Goal: Obtain resource: Download file/media

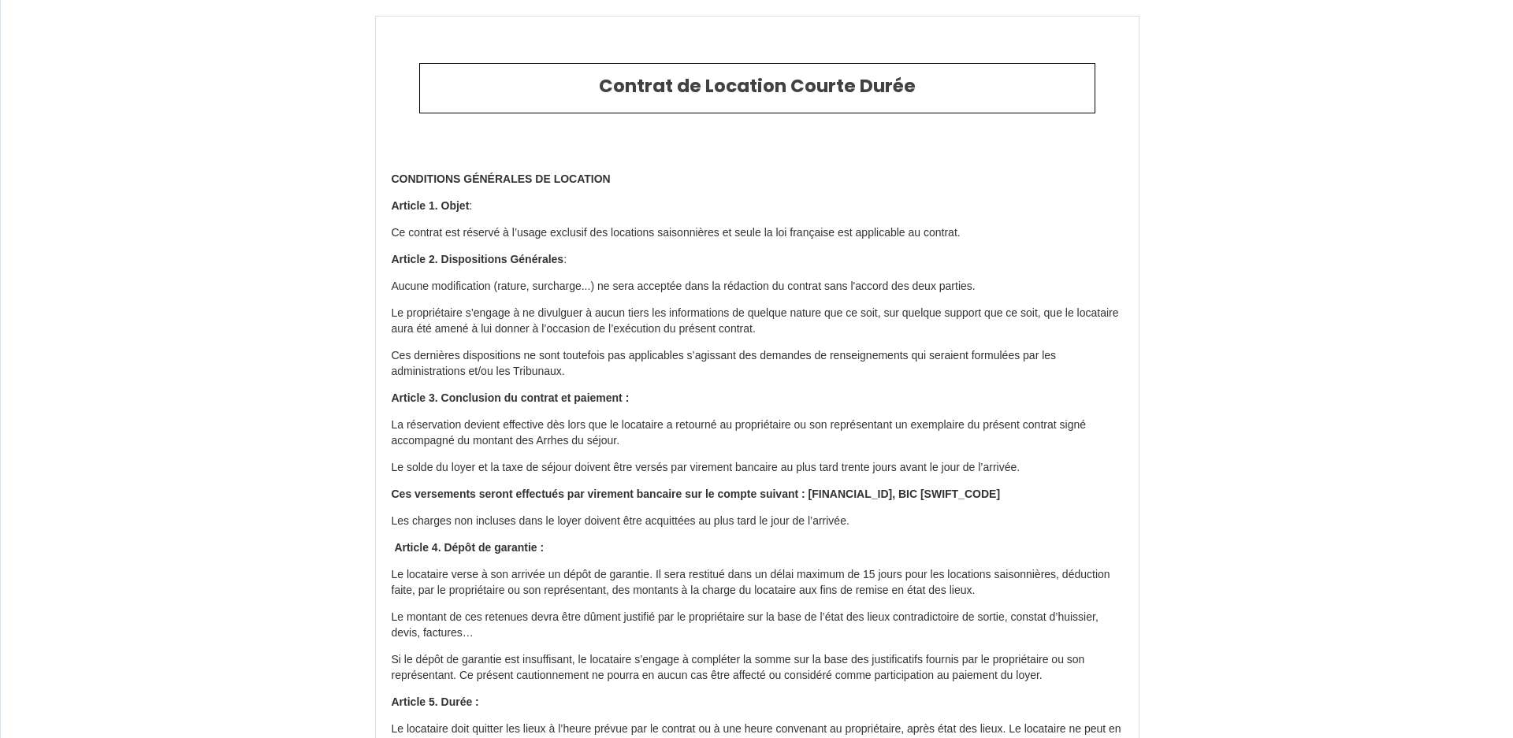
type input "6632713"
type input "Noirmoutier · L'Aubade - Logement classé 3 étoiles"
type input "[STREET_ADDRESS]"
type input "85330"
type input "Noirmoutier-en-l'Île"
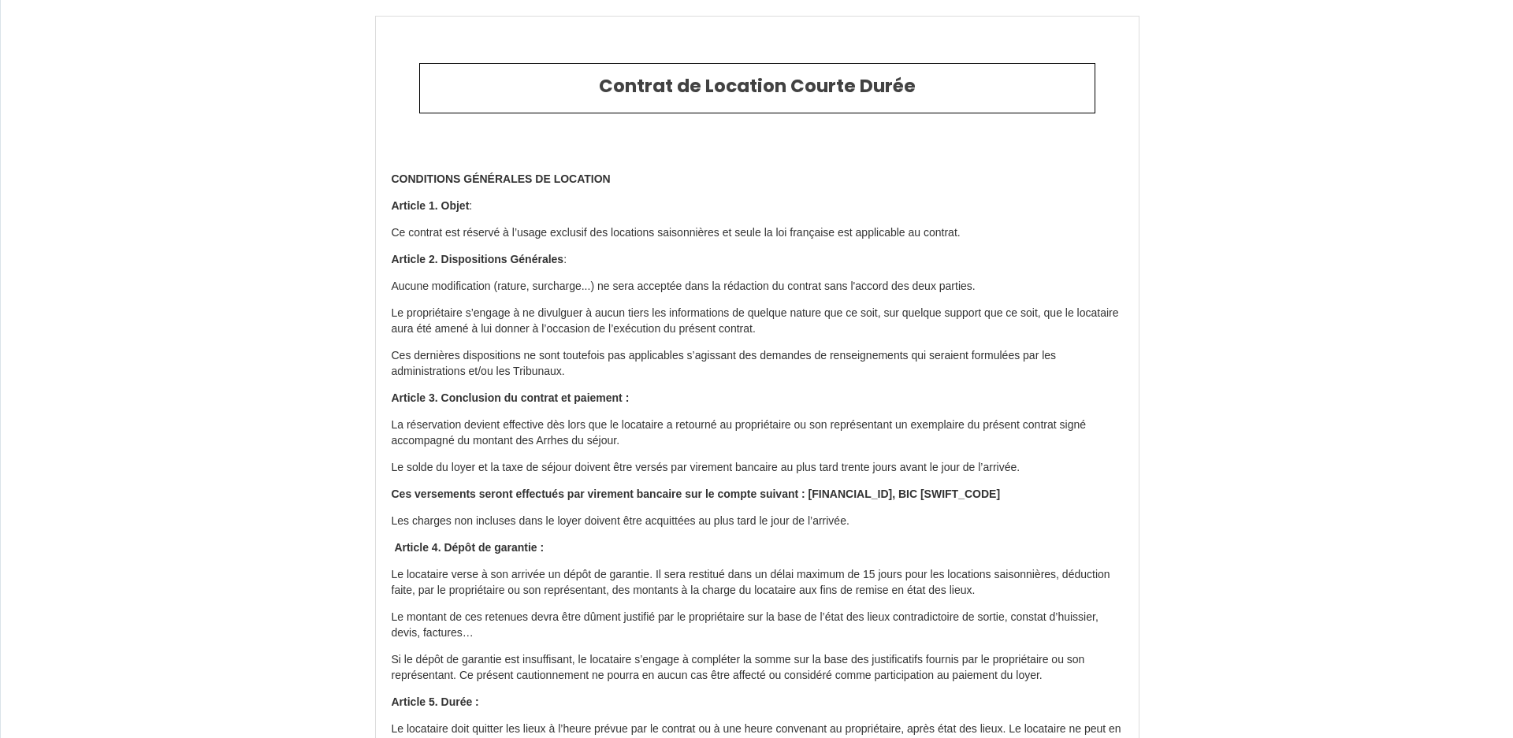
type input "[GEOGRAPHIC_DATA]"
type input "19 Fri September 2025"
type input "21 Sun September 2025"
type input "4"
type input "0"
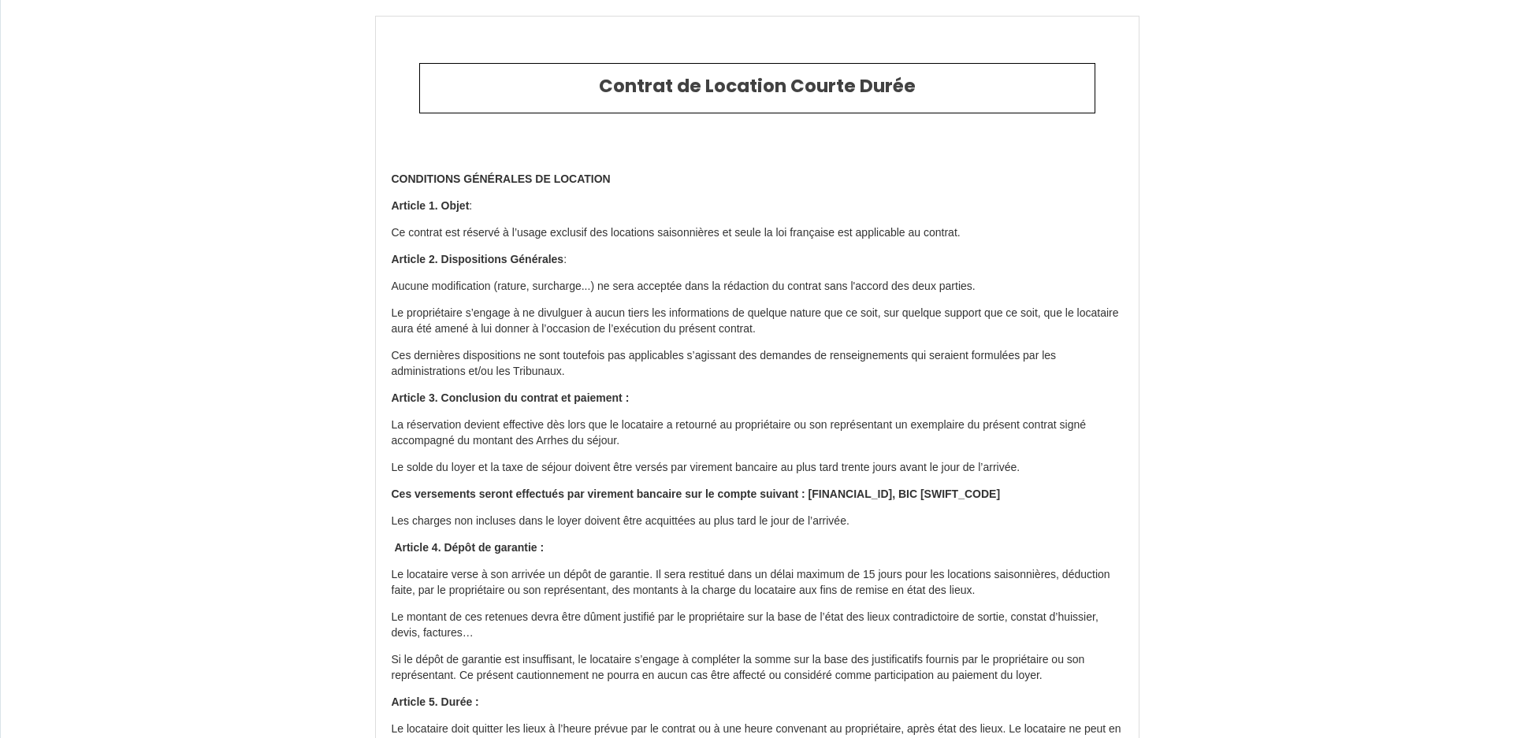
type input "400"
type input "226.52"
type input "[PERSON_NAME]"
type input "SCI LES MOUSSES"
type input "[GEOGRAPHIC_DATA]"
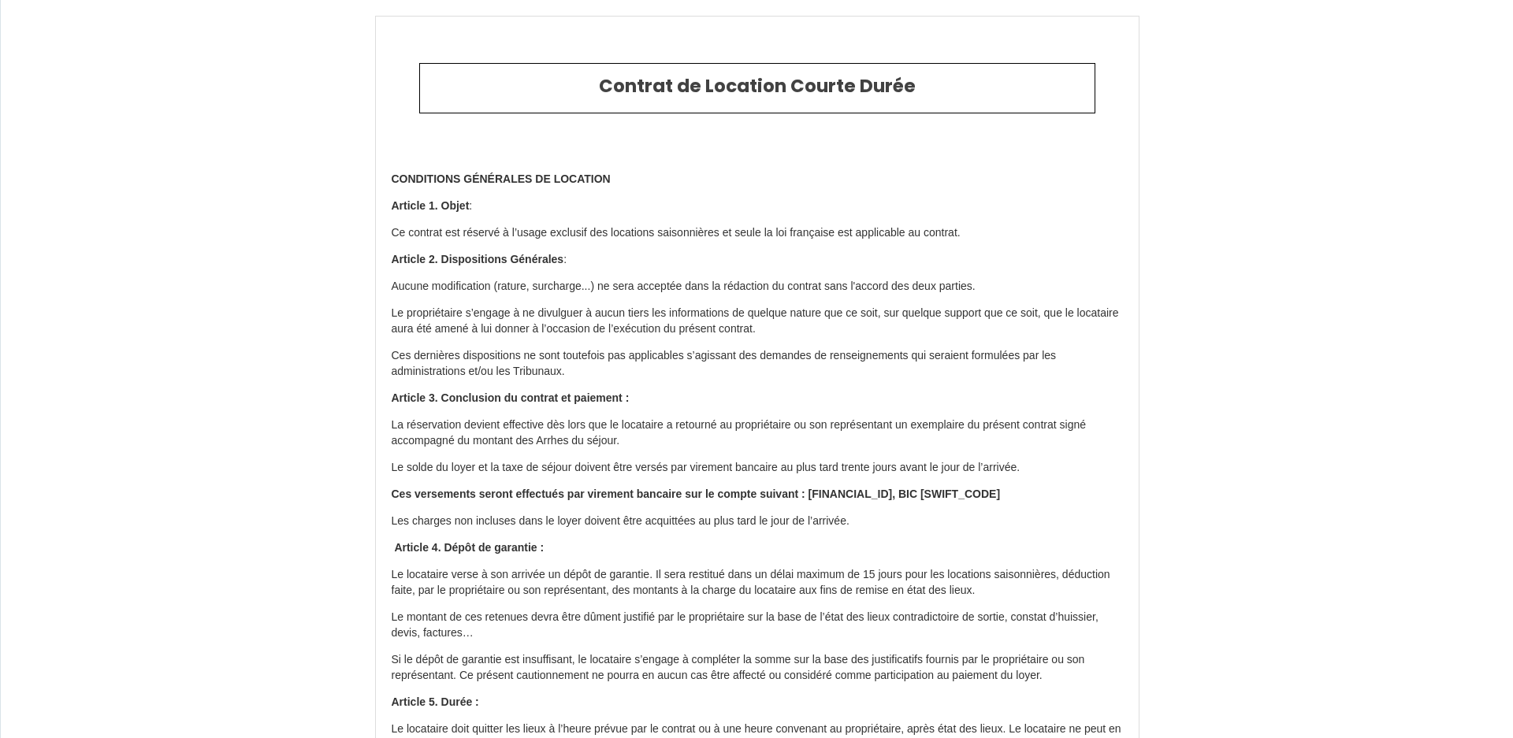
type input "[EMAIL_ADDRESS][DOMAIN_NAME]"
type input "Alexandra"
type input "Favreau"
type input "2 Rue du Moulin l'Abbé"
type input "85150"
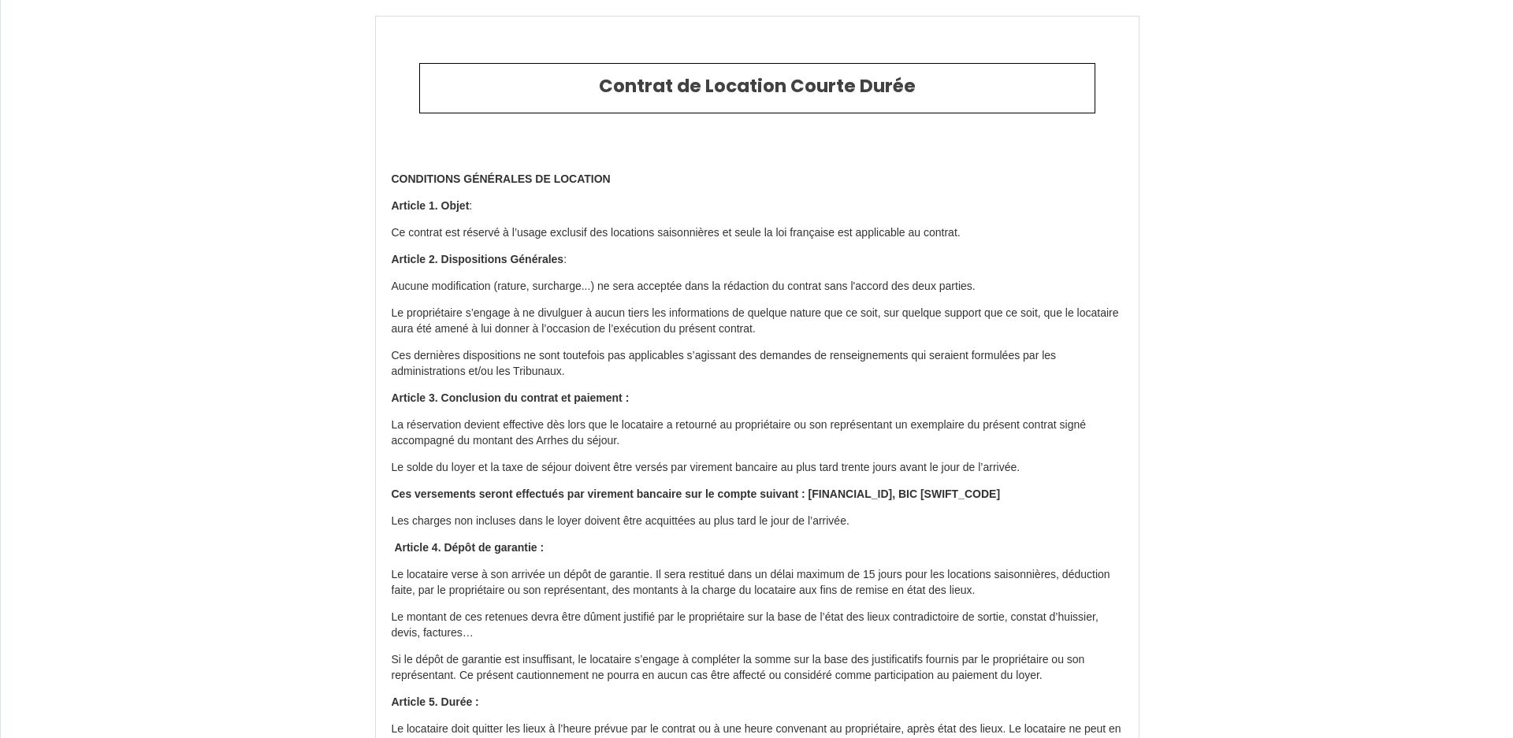
type input "Vairé"
type input "alexandrafavreau@orange.fr"
type input "+33 6 83 30 97 85"
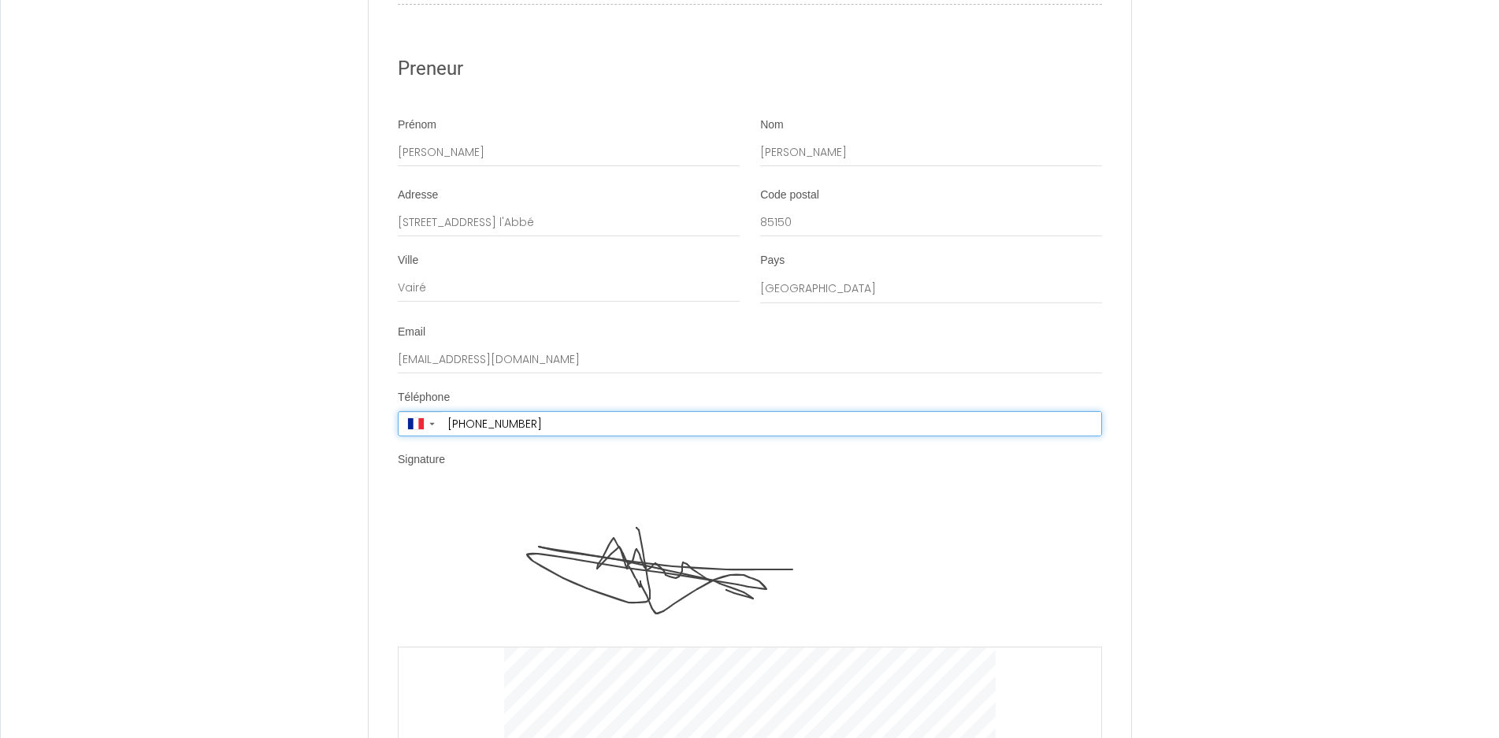
scroll to position [3354, 0]
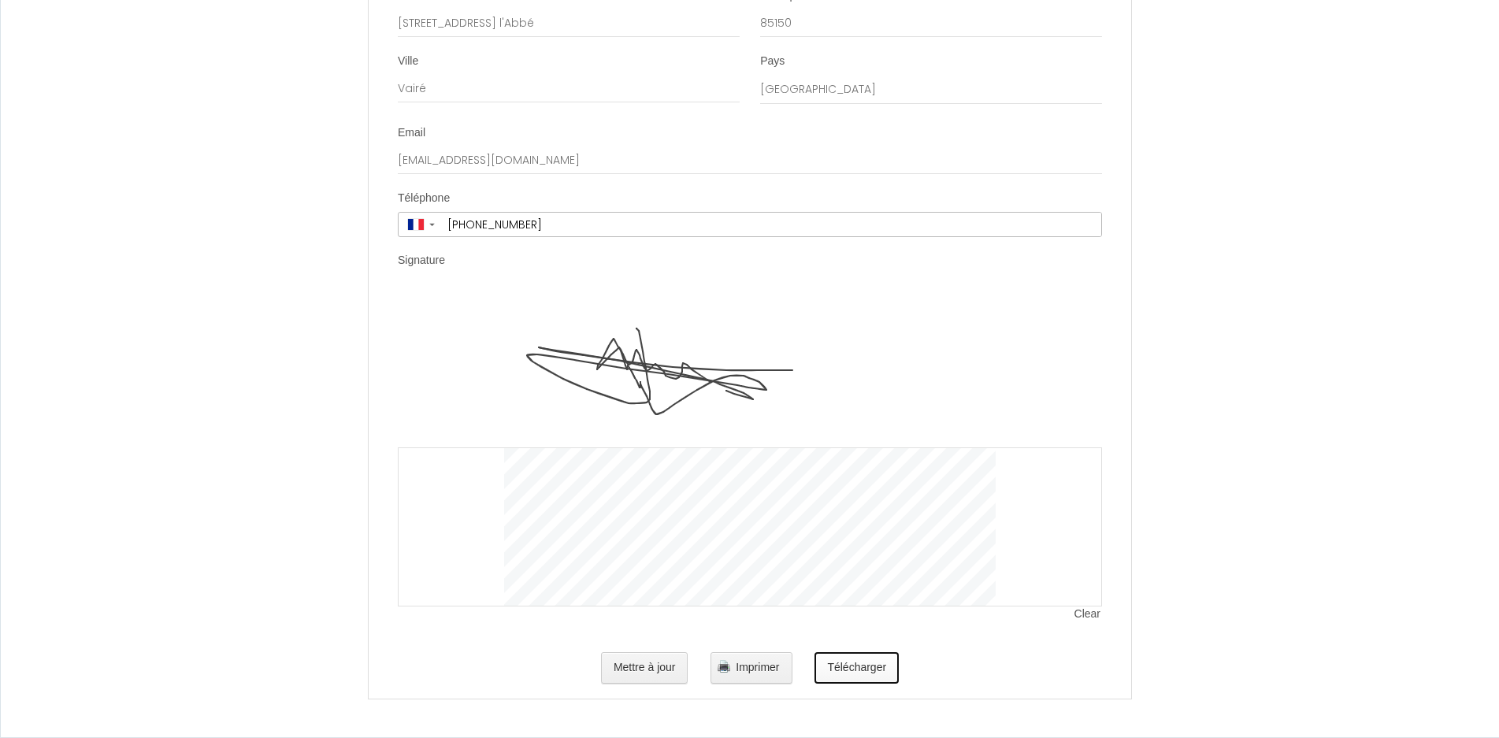
click at [839, 670] on button "Télécharger" at bounding box center [857, 668] width 84 height 32
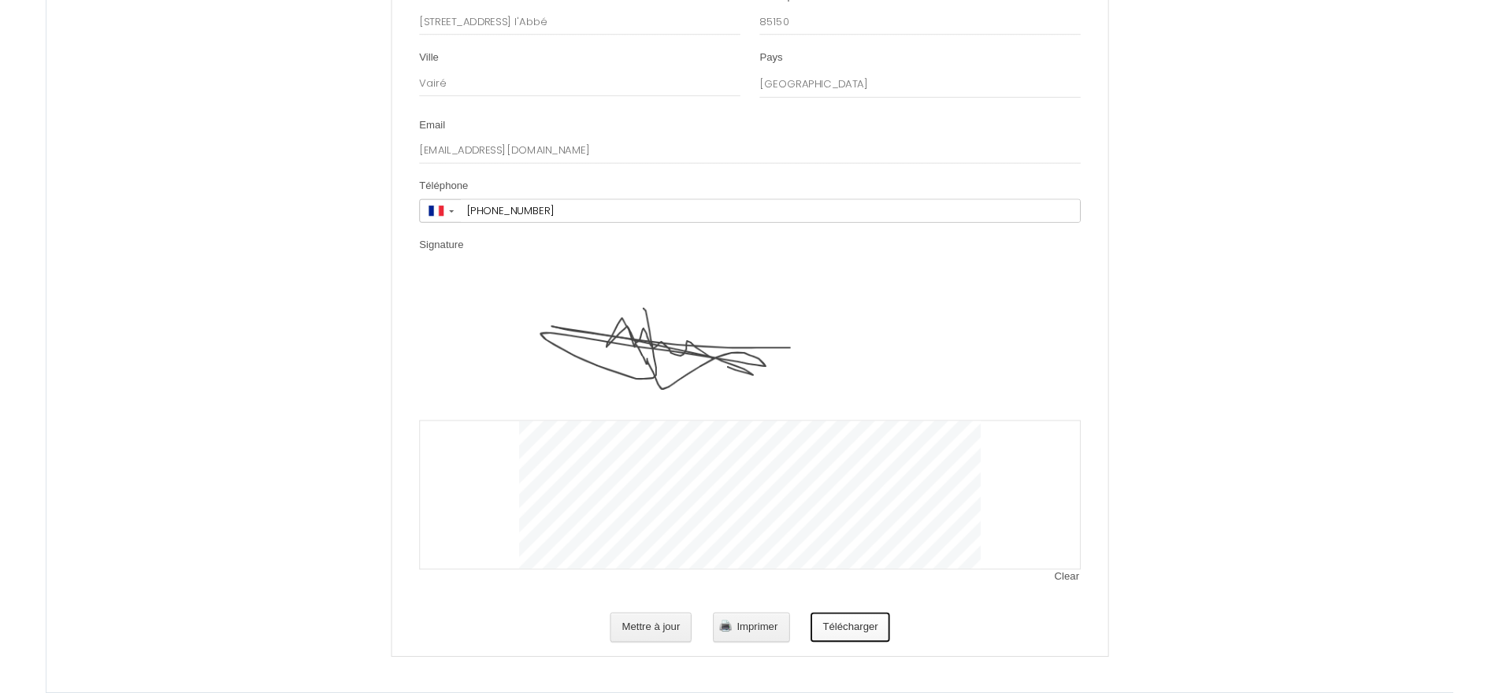
scroll to position [0, 0]
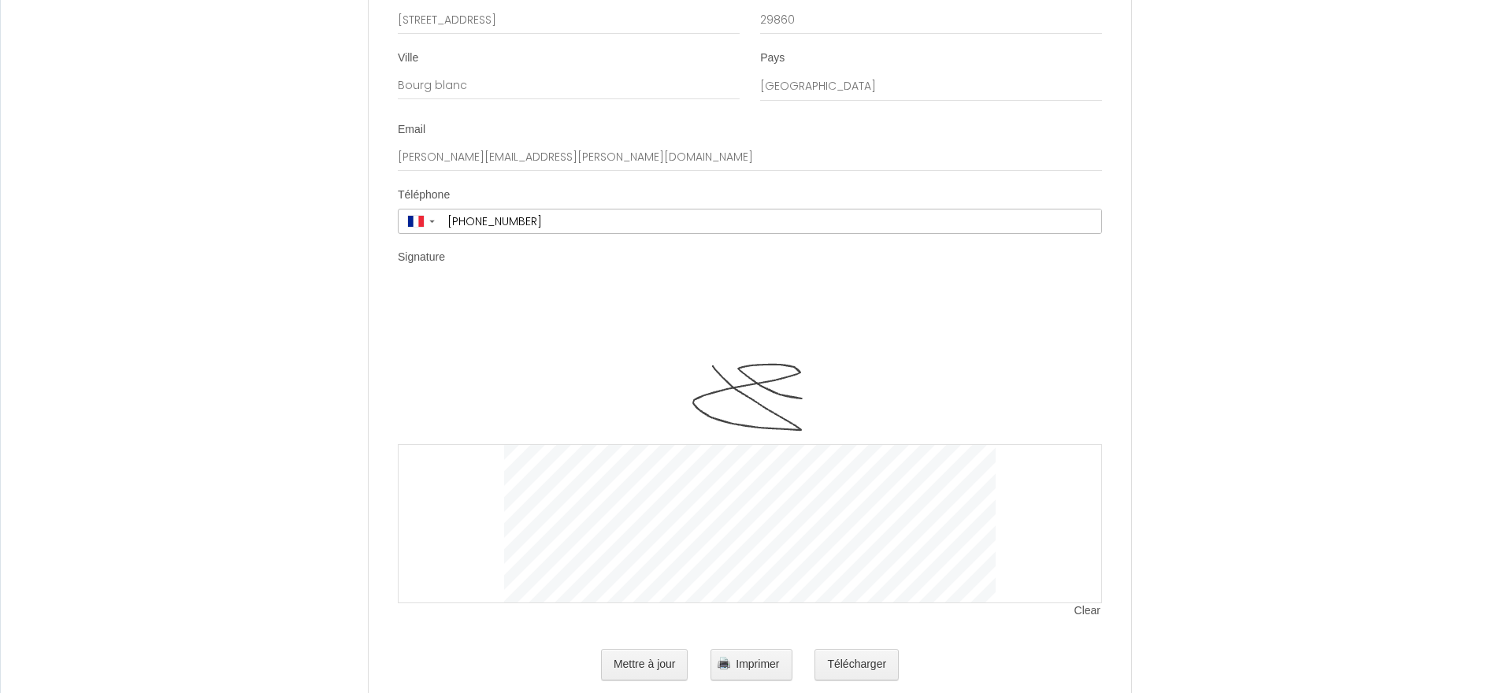
scroll to position [3399, 0]
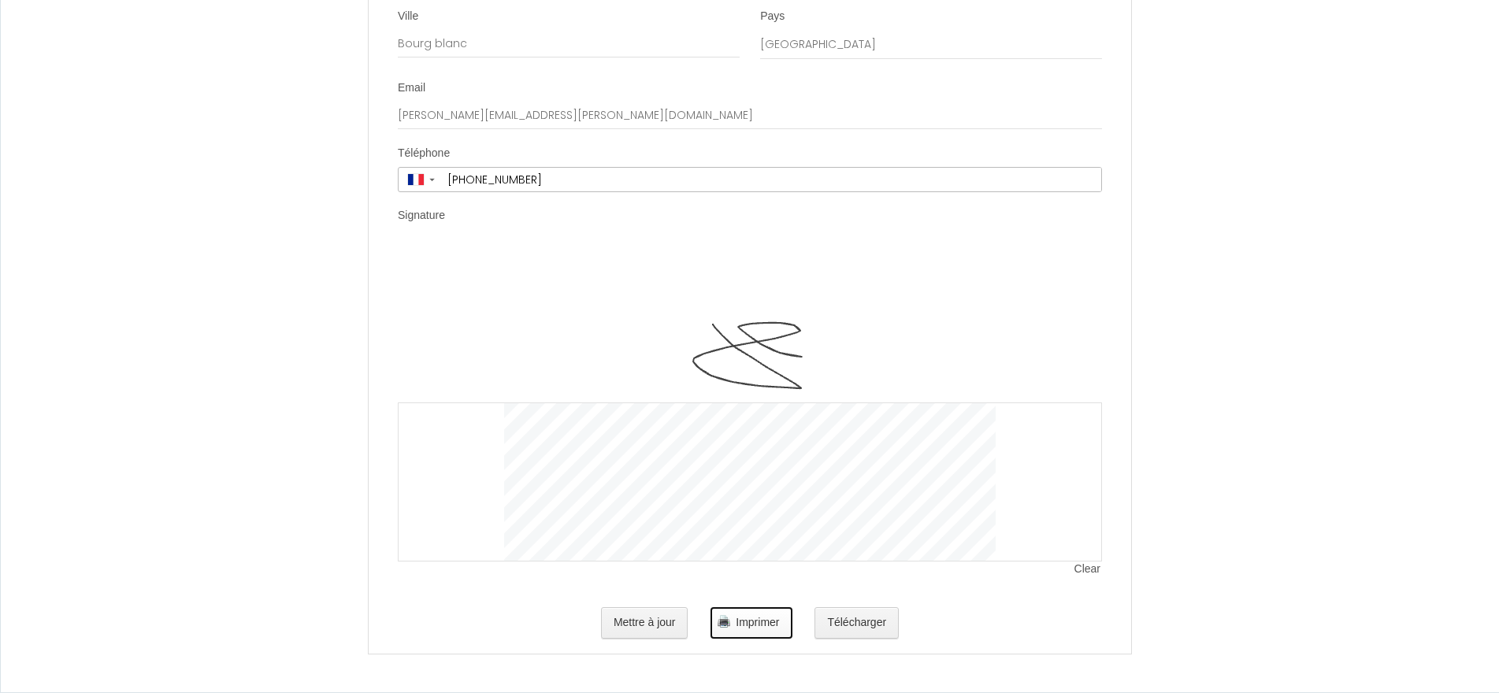
click at [754, 618] on span "Imprimer" at bounding box center [757, 622] width 43 height 13
drag, startPoint x: 767, startPoint y: 626, endPoint x: 1153, endPoint y: 625, distance: 386.0
click at [767, 626] on span "Imprimer" at bounding box center [757, 622] width 43 height 13
